Goal: Check status: Check status

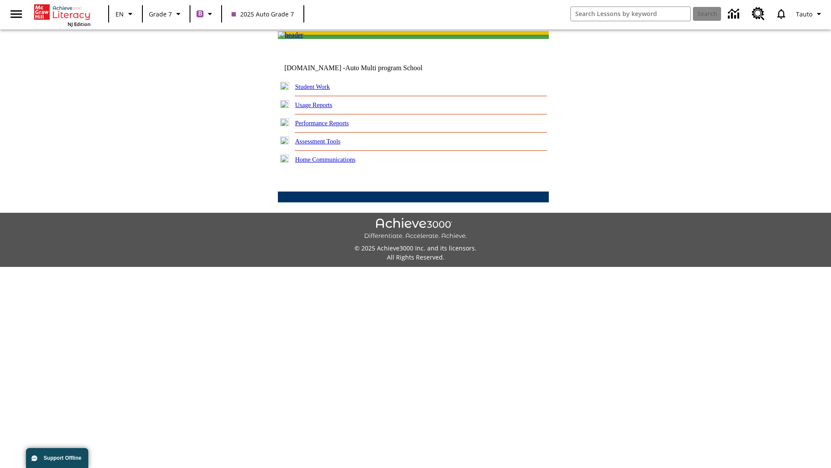
click at [331, 126] on link "Performance Reports" at bounding box center [322, 123] width 54 height 7
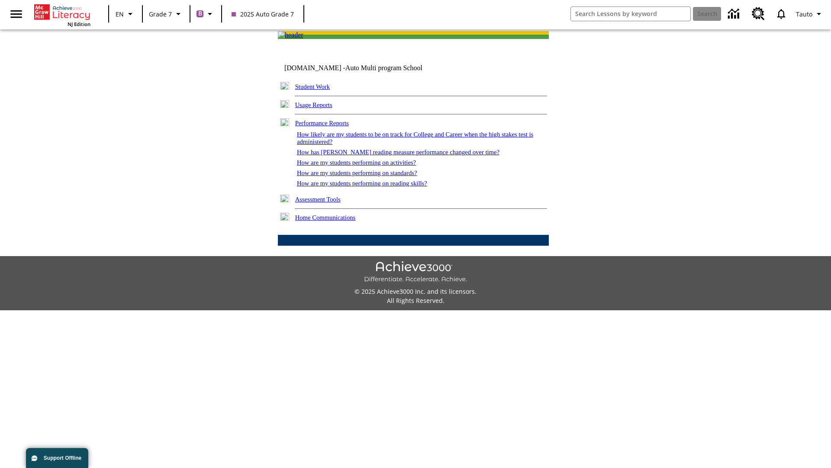
click at [365, 166] on link "How are my students performing on activities?" at bounding box center [356, 162] width 119 height 7
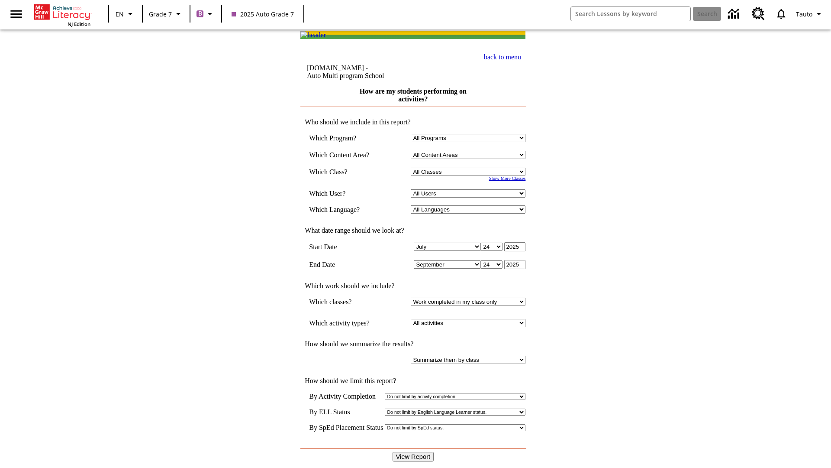
click at [414, 452] on input "View Report" at bounding box center [414, 457] width 42 height 10
select select "21437138"
select select "4"
click at [414, 452] on input "View Report" at bounding box center [414, 457] width 42 height 10
